Goal: Contribute content

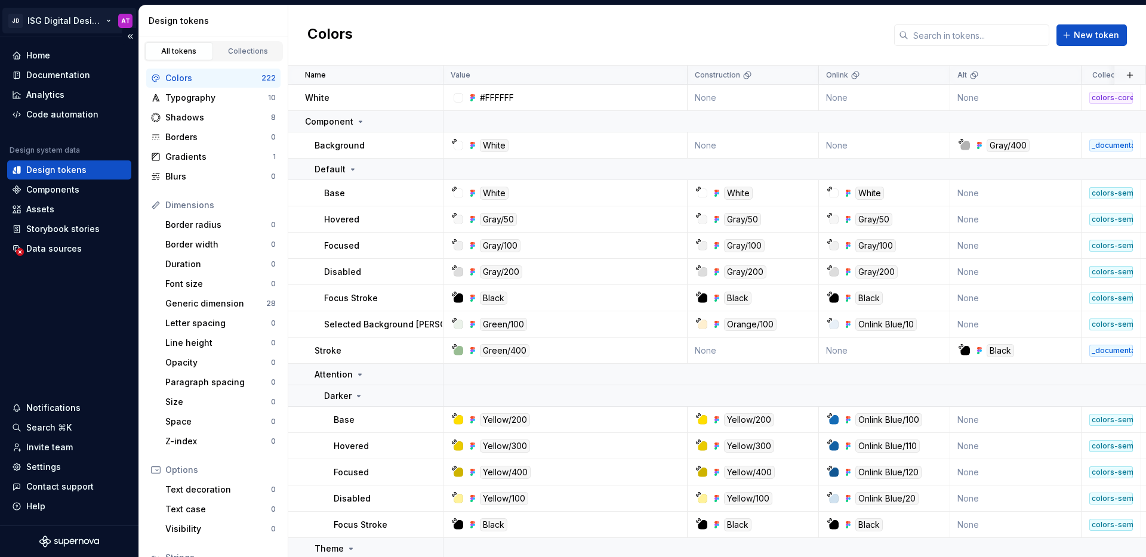
click at [109, 23] on html "JD ISG Digital Design System AT Home Documentation Analytics Code automation De…" at bounding box center [573, 278] width 1146 height 557
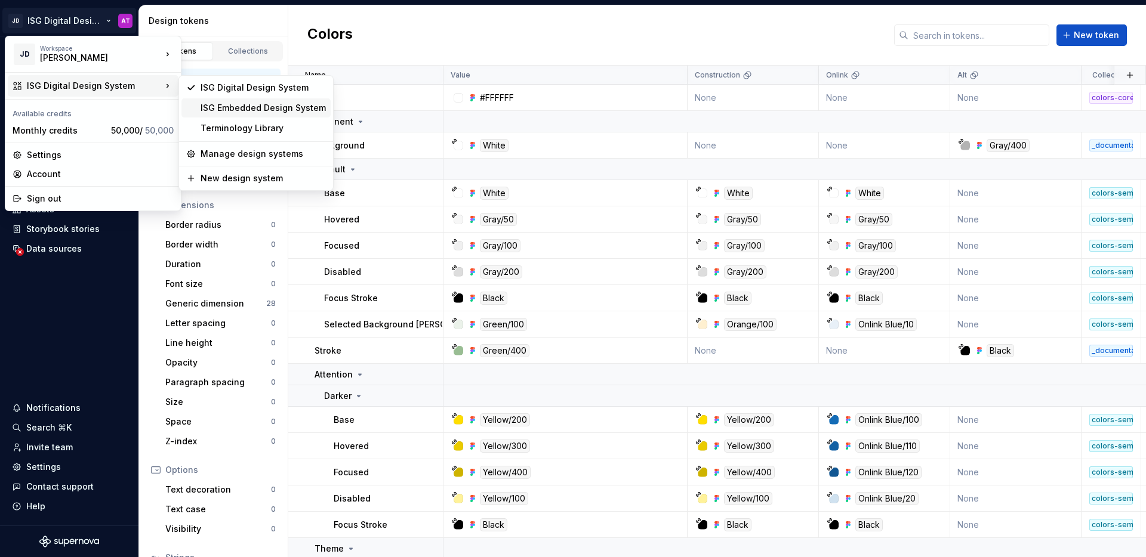
click at [206, 112] on div "ISG Embedded Design System" at bounding box center [262, 108] width 125 height 12
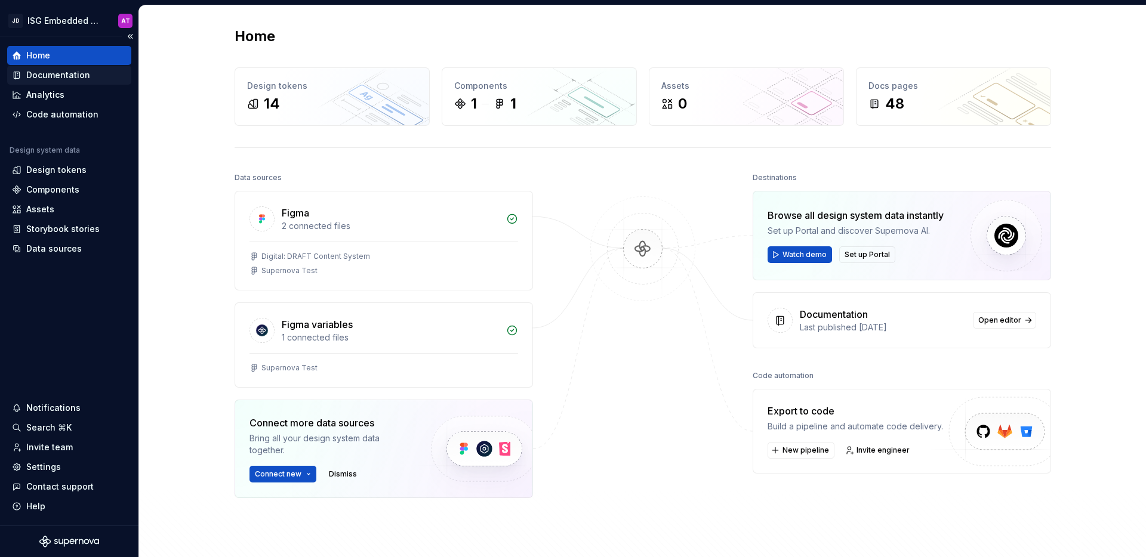
click at [97, 77] on div "Documentation" at bounding box center [69, 75] width 115 height 12
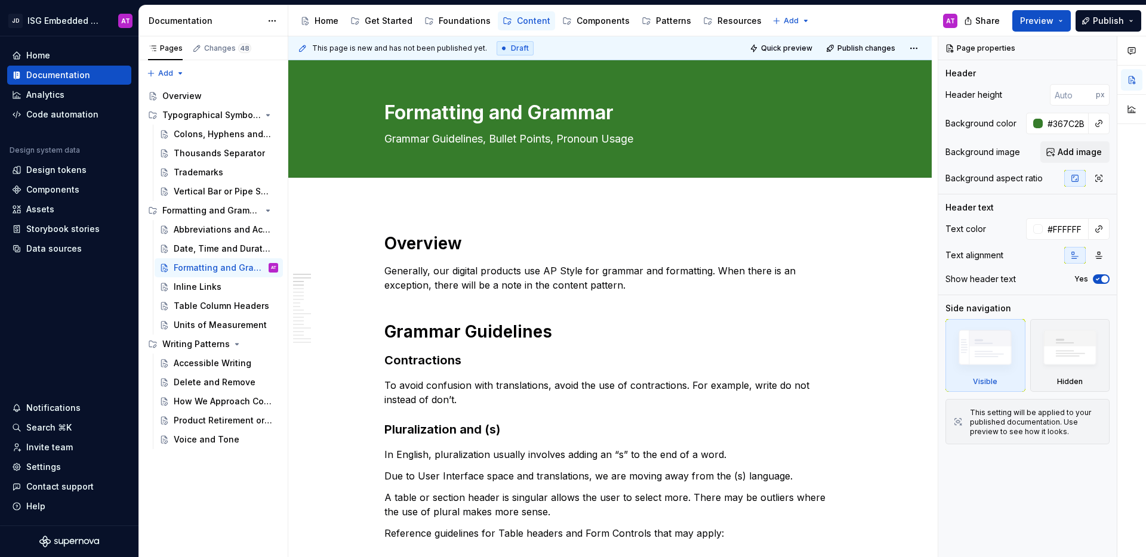
type textarea "*"
